Goal: Task Accomplishment & Management: Manage account settings

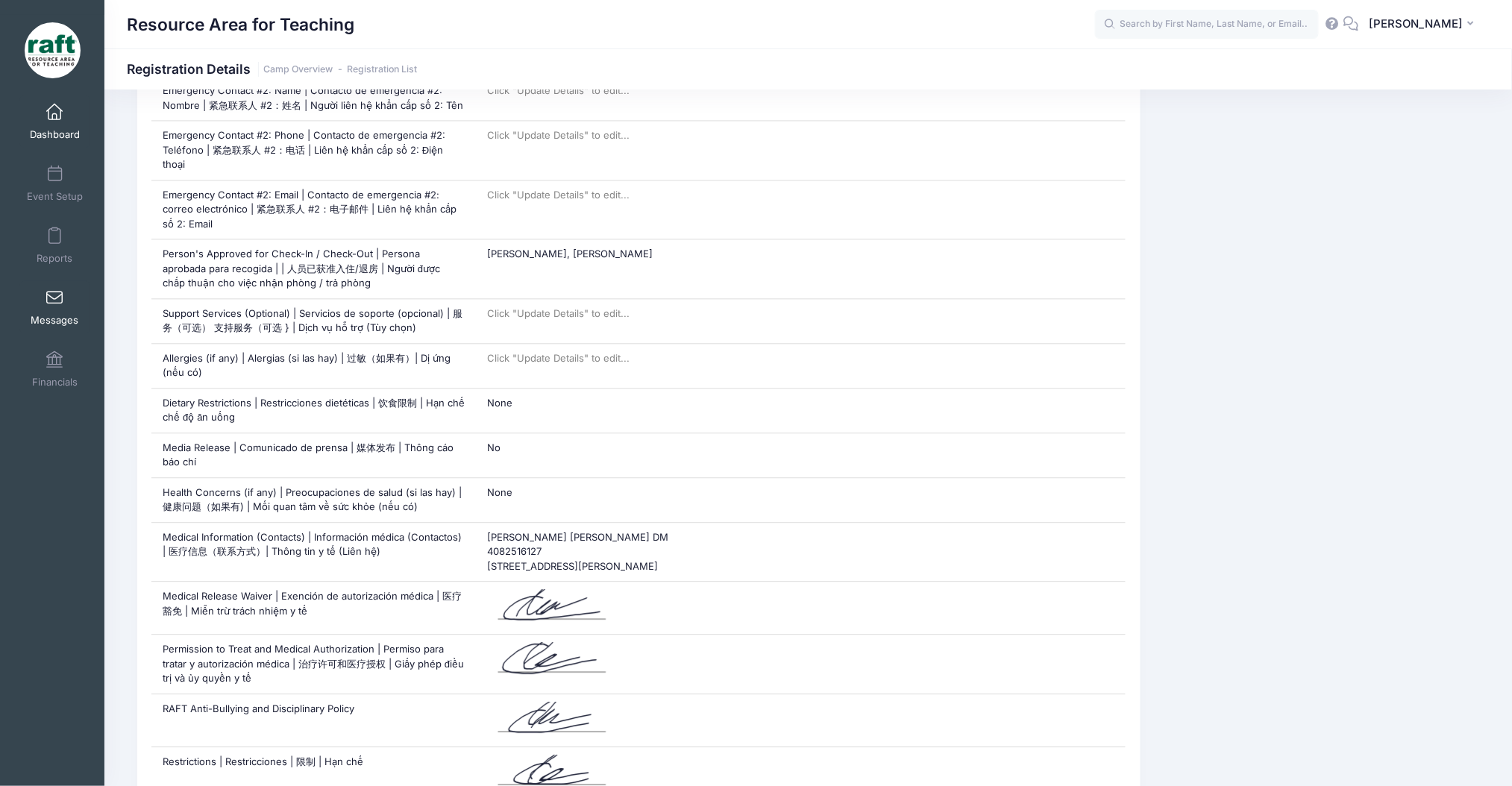
click at [82, 301] on link "Messages" at bounding box center [54, 307] width 71 height 53
click at [66, 257] on span "Reports" at bounding box center [54, 258] width 35 height 13
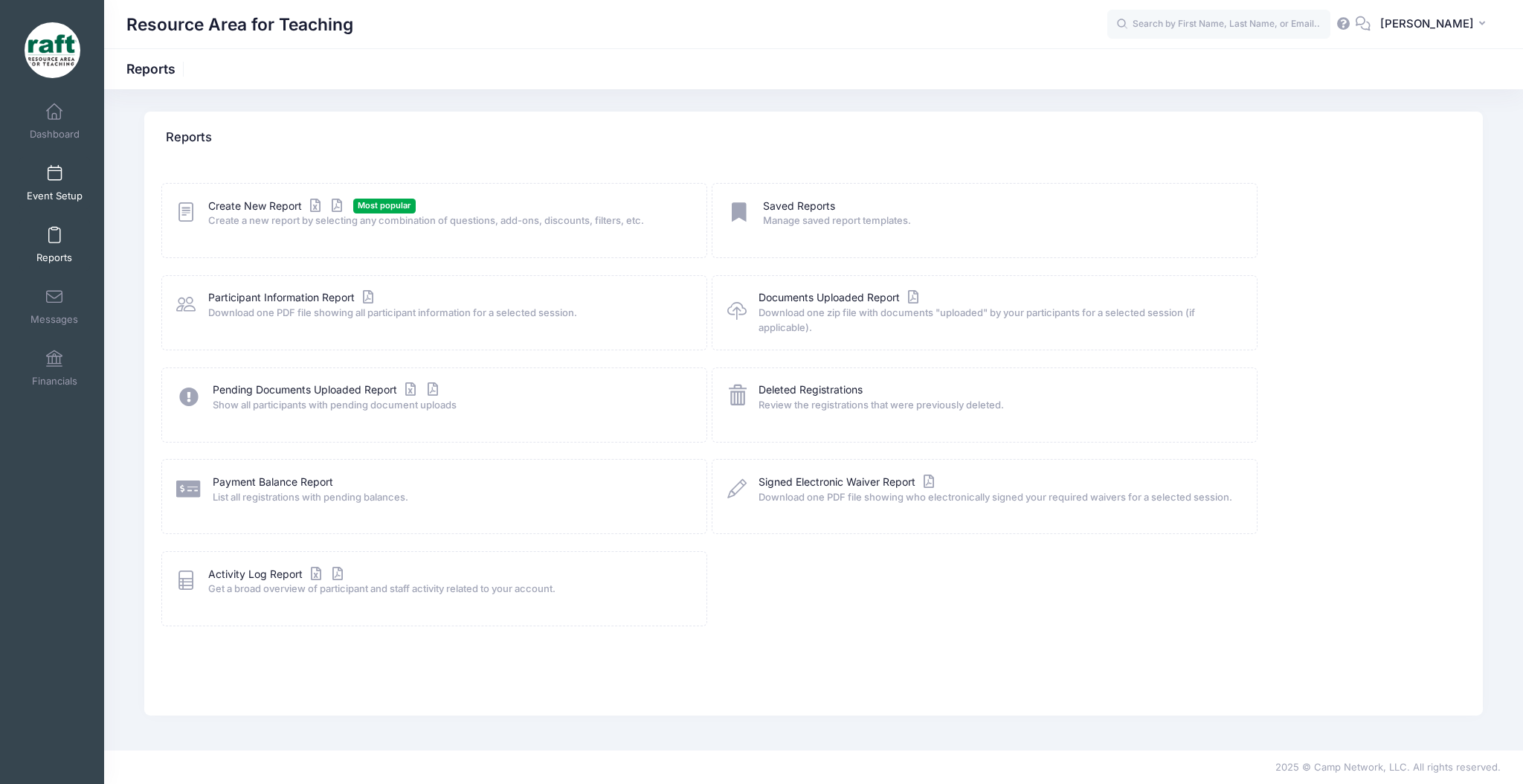
click at [54, 177] on span at bounding box center [54, 174] width 0 height 16
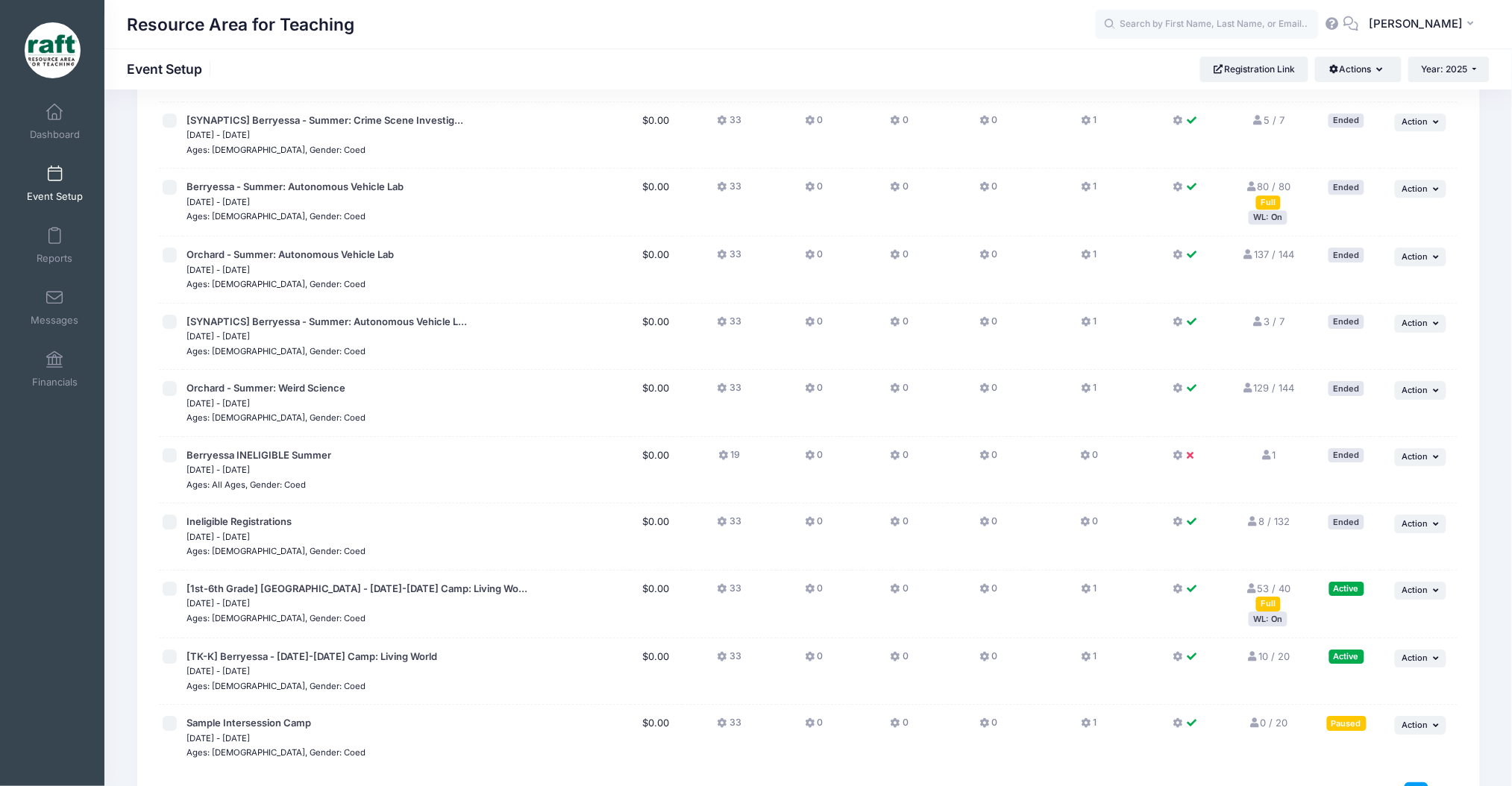
scroll to position [1680, 0]
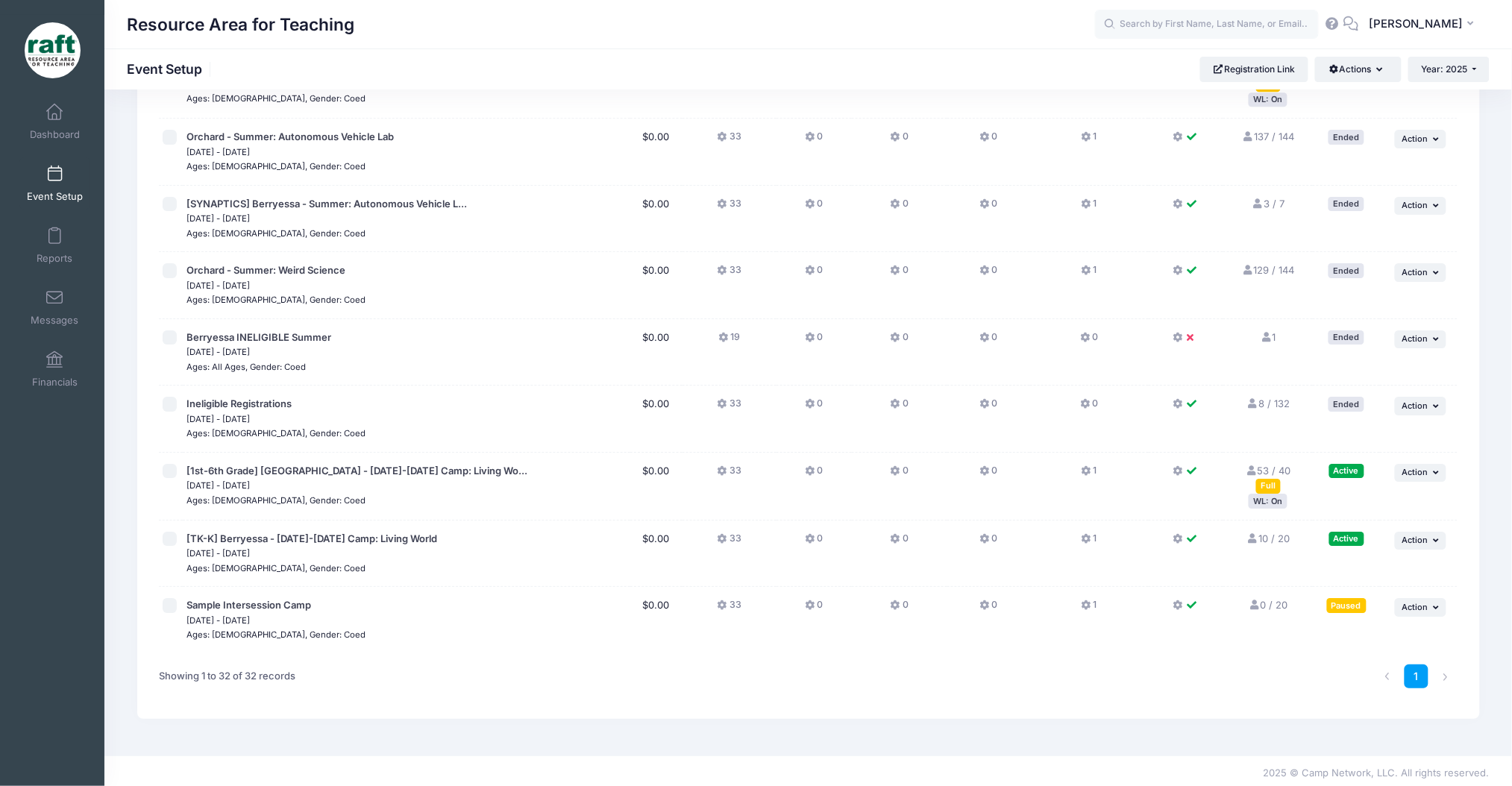
click at [1279, 495] on div "WL: On" at bounding box center [1267, 500] width 39 height 15
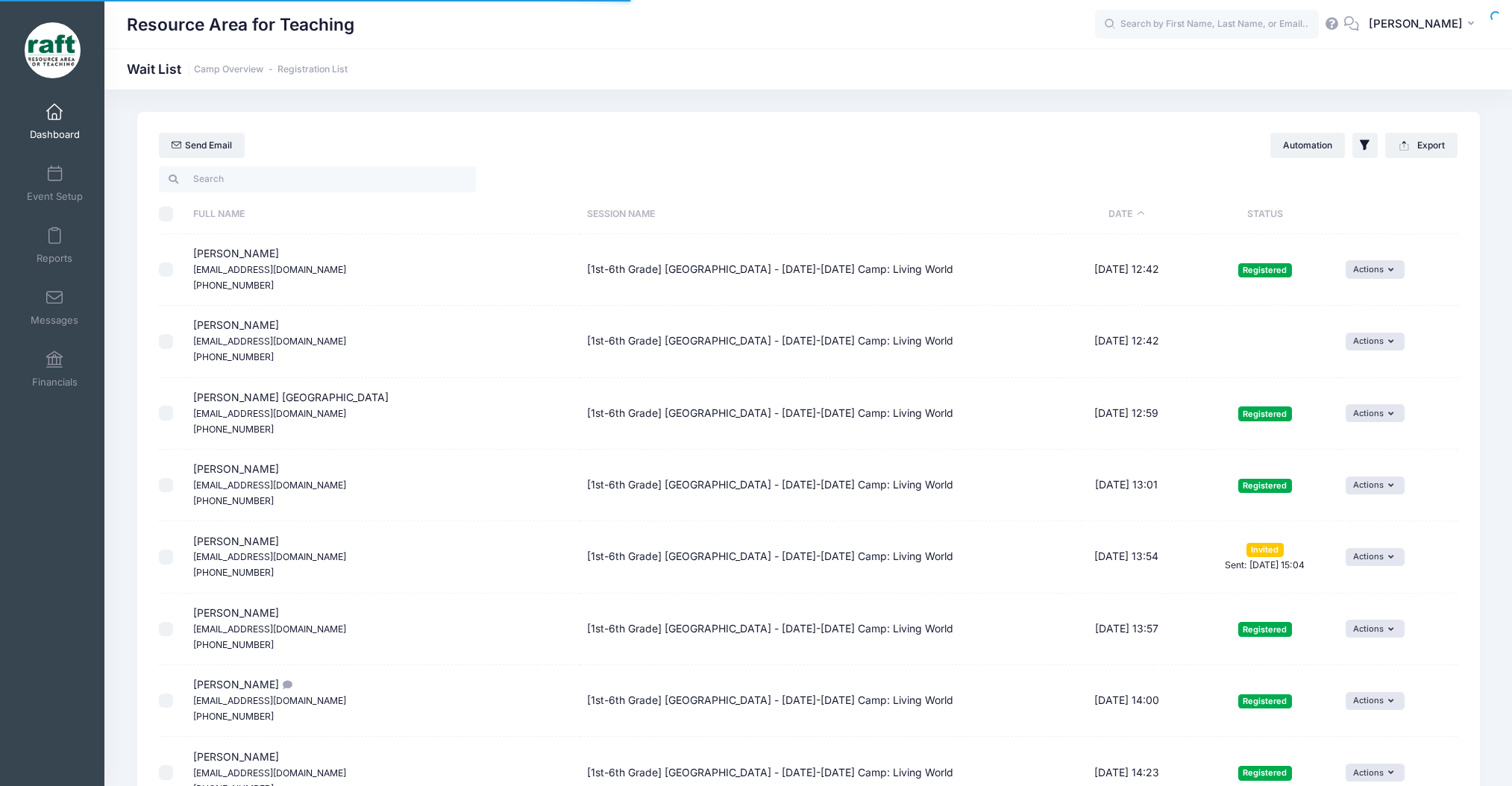
select select "50"
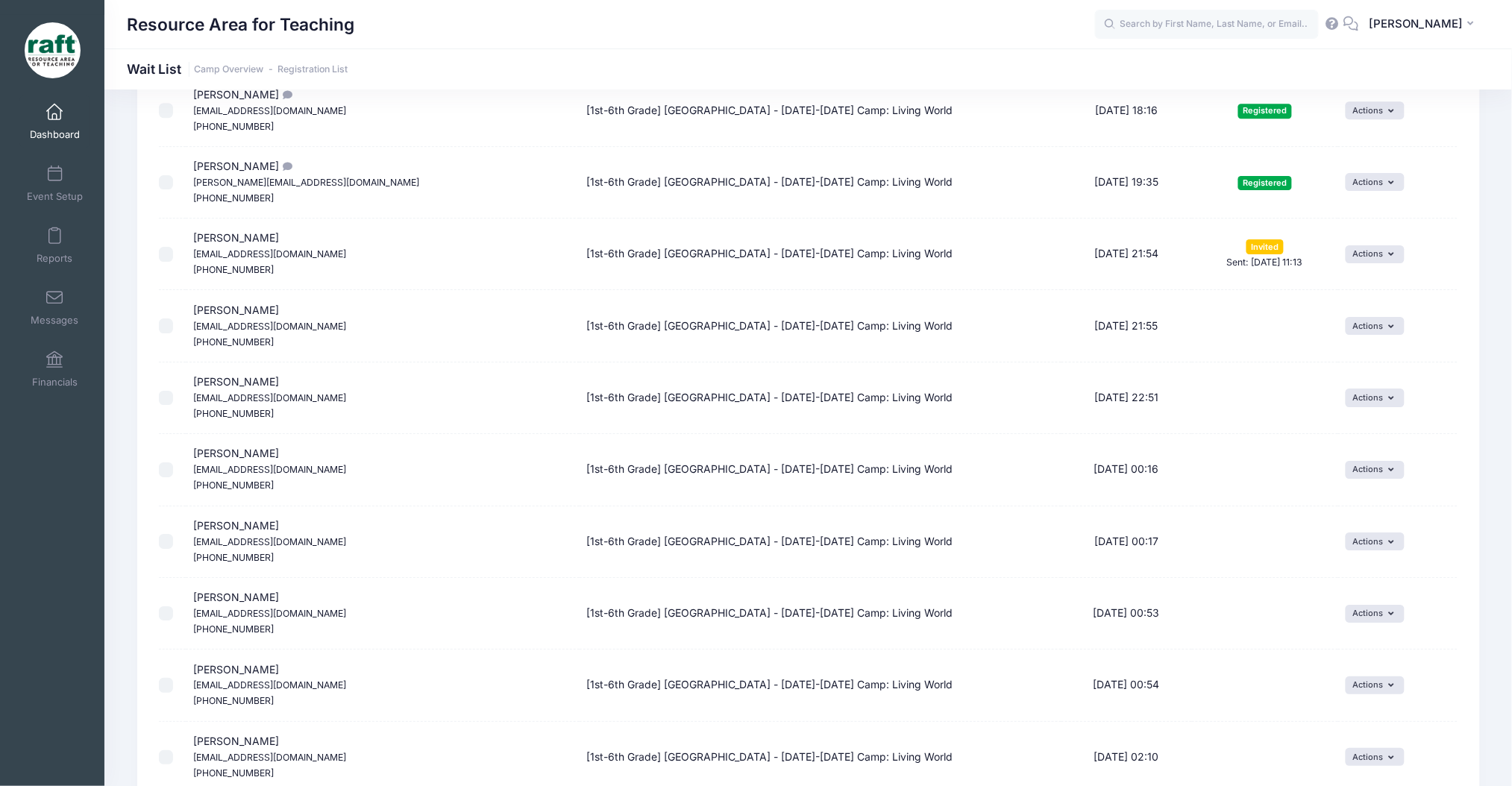
scroll to position [1633, 0]
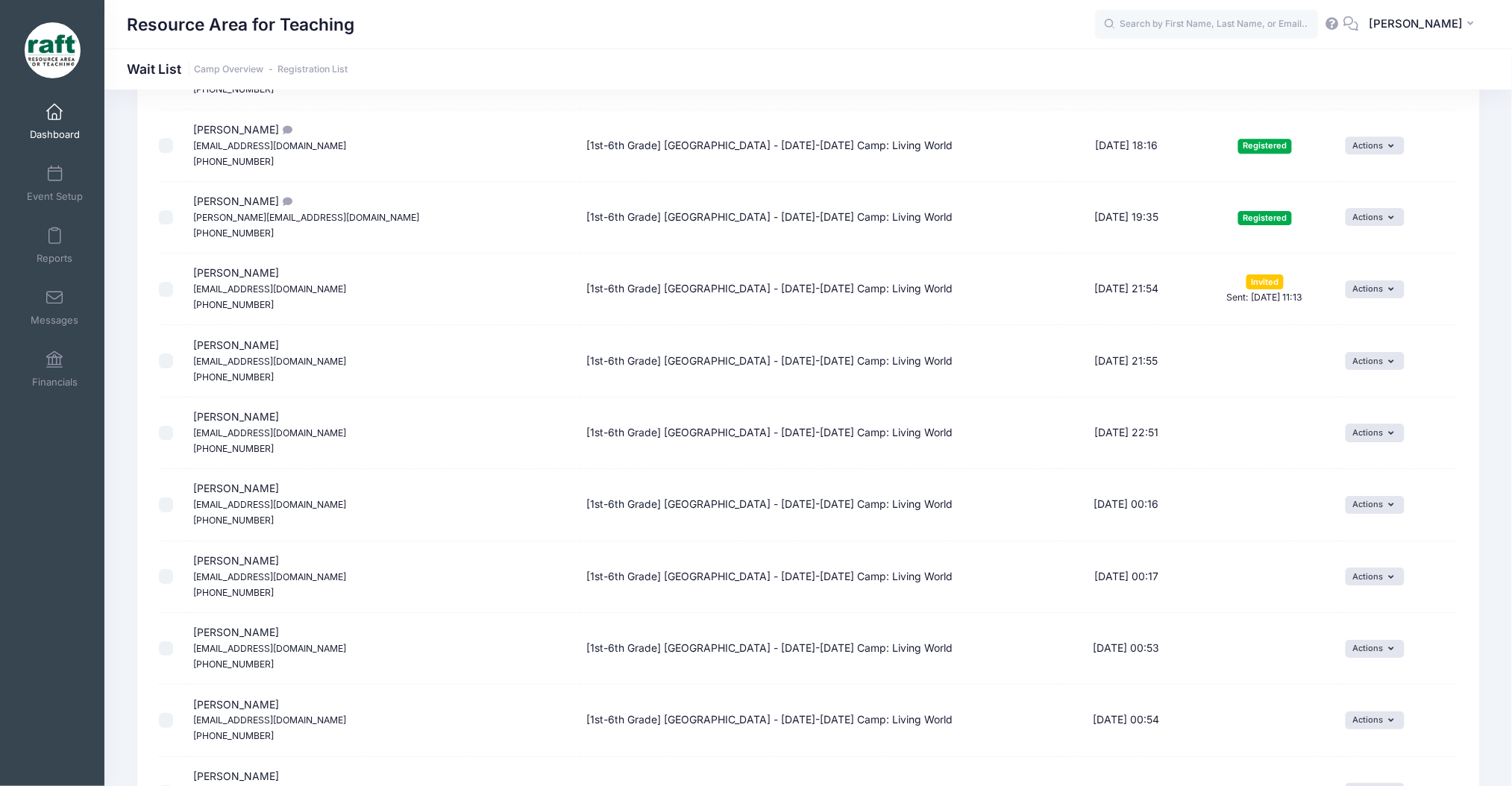
click at [1364, 352] on td "Actions Invite Resend Invitation Edit Expiration Uninvite Delete" at bounding box center [1398, 360] width 120 height 72
click at [1367, 355] on button "Actions" at bounding box center [1374, 361] width 59 height 18
click at [1388, 425] on link "Delete" at bounding box center [1364, 422] width 65 height 28
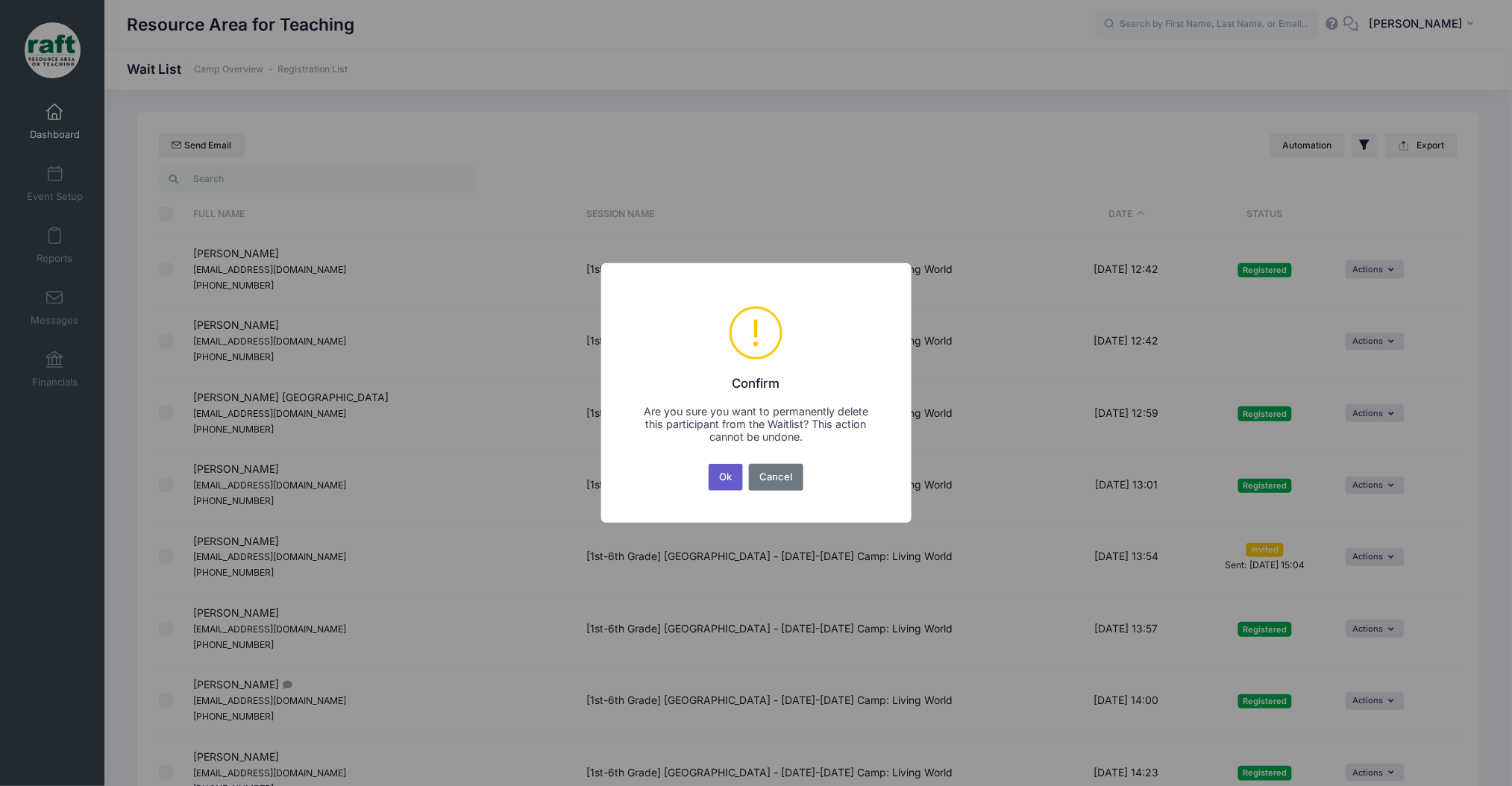
click at [732, 468] on button "Ok" at bounding box center [726, 477] width 34 height 27
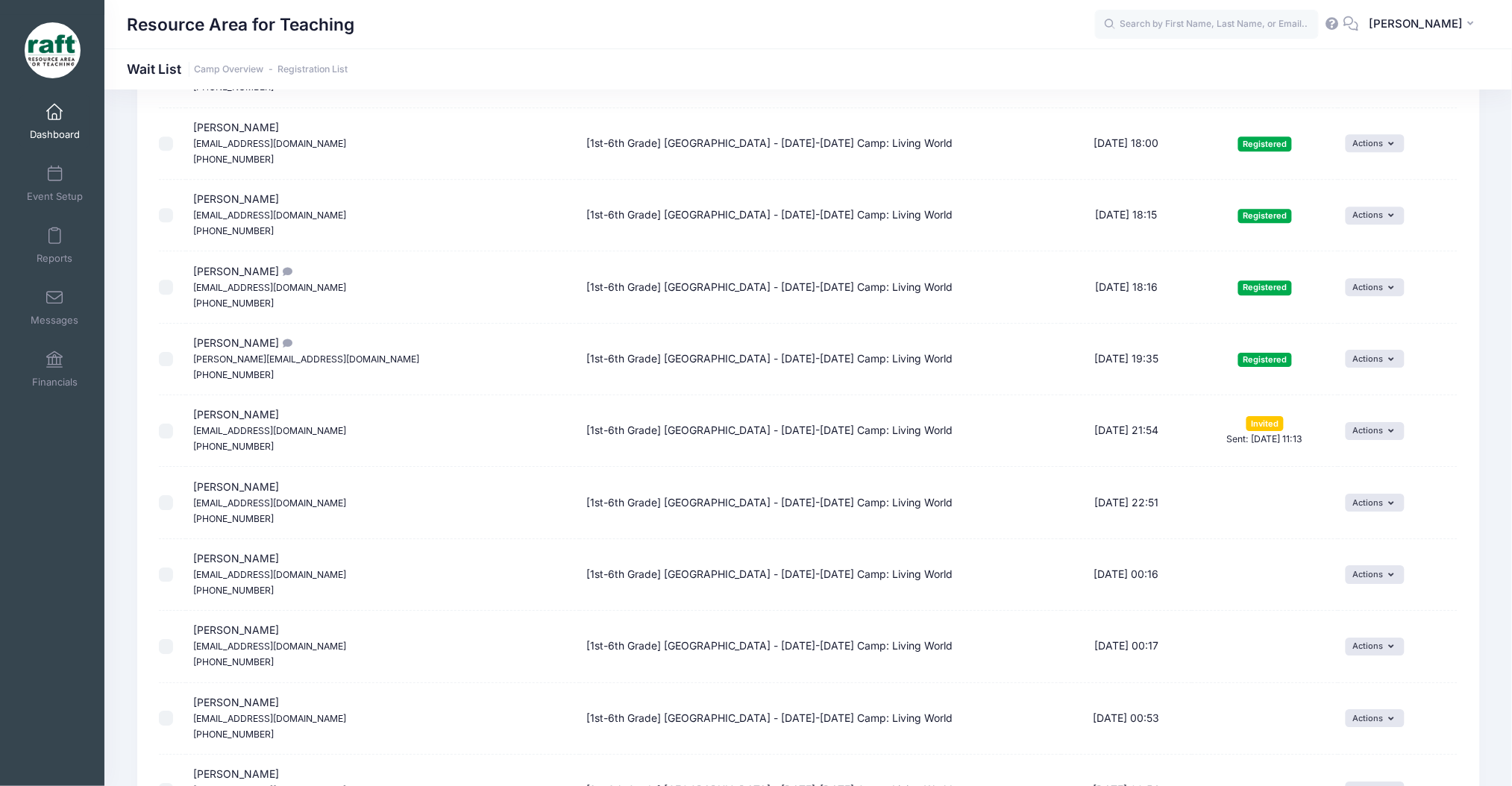
scroll to position [1590, 0]
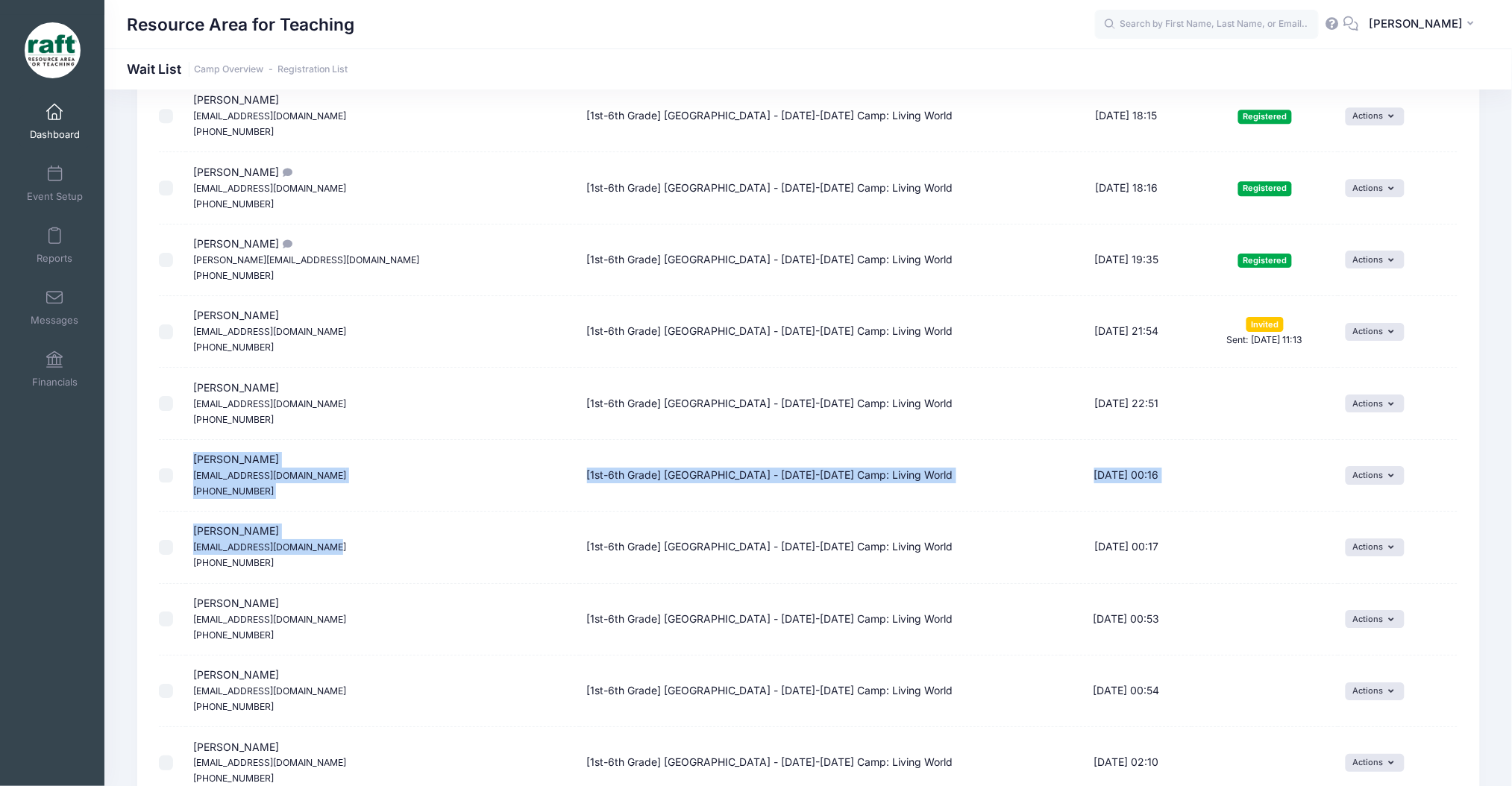
drag, startPoint x: 340, startPoint y: 555, endPoint x: 182, endPoint y: 454, distance: 187.5
click at [319, 547] on small "Ashleyhopebartice@gmail.com" at bounding box center [269, 547] width 153 height 11
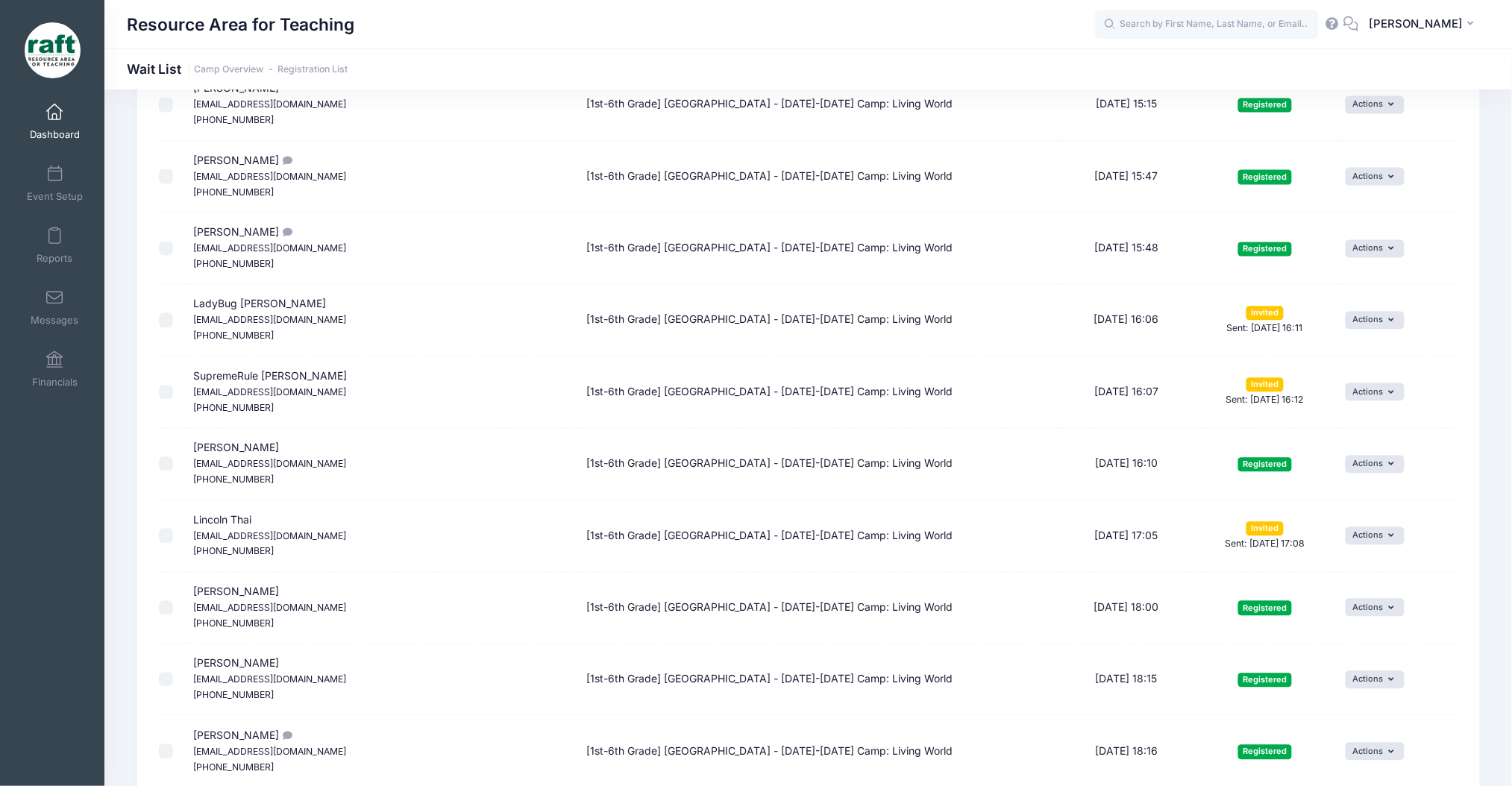
scroll to position [695, 0]
